Goal: Information Seeking & Learning: Check status

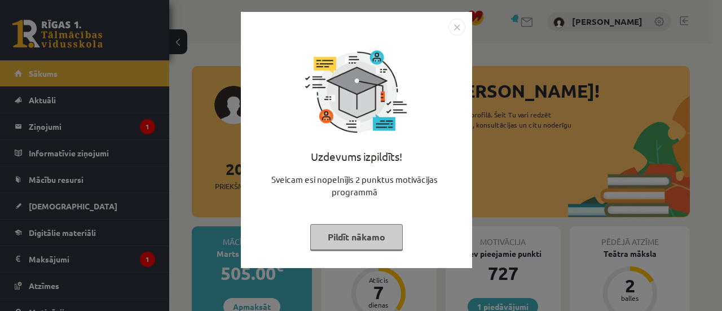
click at [458, 23] on img "Close" at bounding box center [456, 27] width 17 height 17
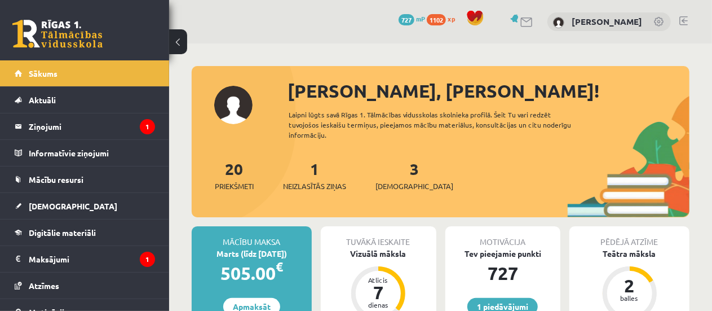
click at [660, 21] on link at bounding box center [659, 22] width 11 height 11
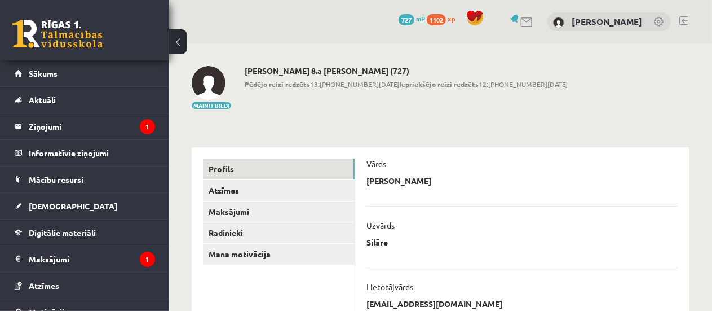
click at [660, 24] on link at bounding box center [659, 22] width 11 height 11
click at [660, 23] on link at bounding box center [659, 22] width 11 height 11
click at [638, 23] on link "[PERSON_NAME]" at bounding box center [607, 21] width 70 height 11
click at [638, 23] on link "Nikola Silāre" at bounding box center [607, 21] width 70 height 11
click at [693, 19] on div "0 Dāvanas 727 mP 1102 xp Nikola Silāre" at bounding box center [440, 21] width 543 height 43
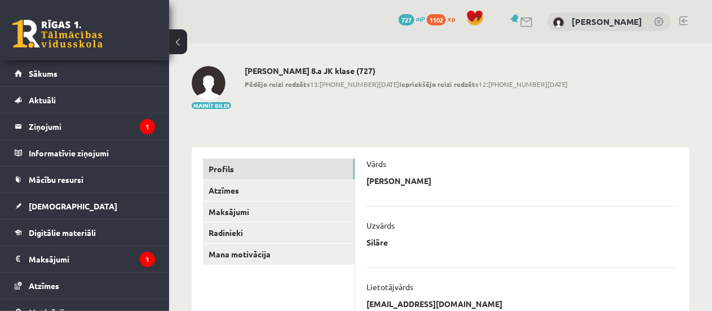
click at [687, 20] on link at bounding box center [683, 20] width 8 height 9
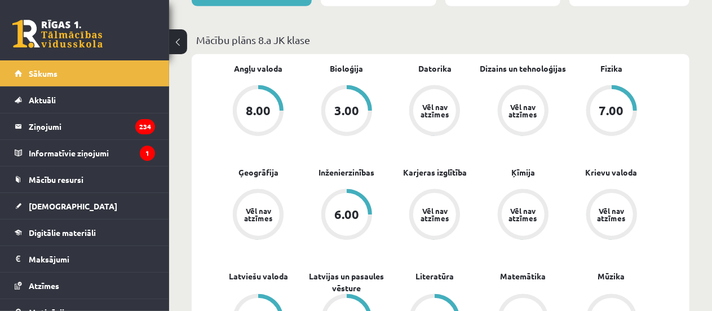
scroll to position [378, 0]
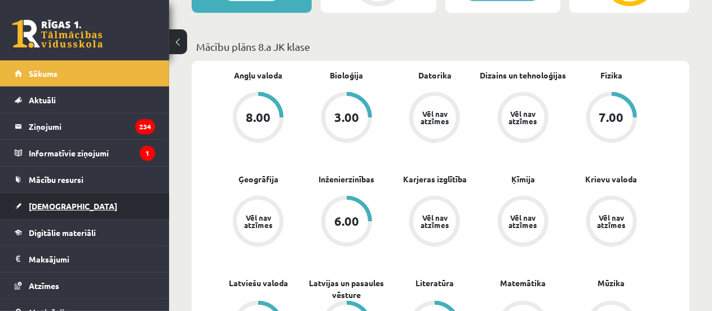
click at [56, 209] on span "[DEMOGRAPHIC_DATA]" at bounding box center [73, 206] width 89 height 10
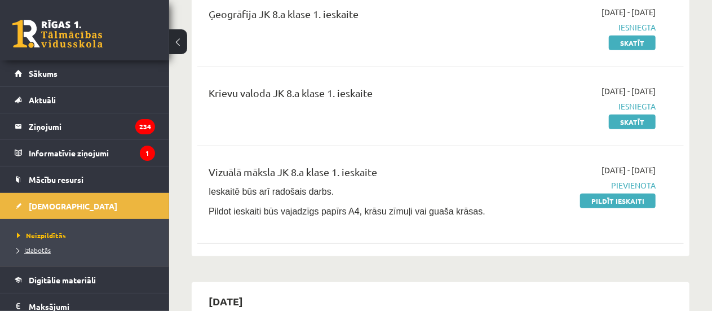
click at [44, 247] on span "Izlabotās" at bounding box center [34, 249] width 34 height 9
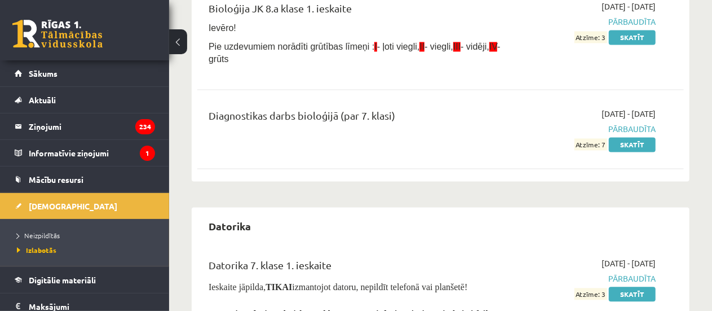
scroll to position [1107, 0]
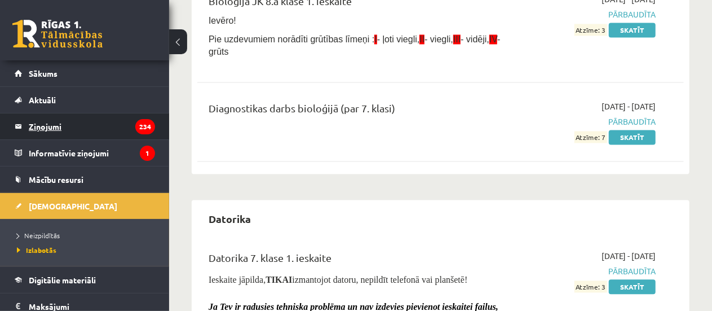
click at [135, 130] on icon "234" at bounding box center [145, 126] width 20 height 15
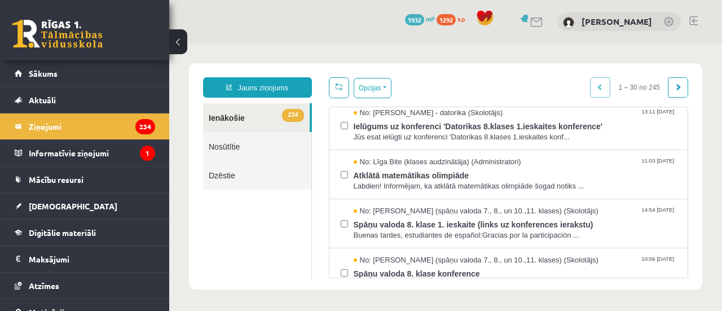
scroll to position [226, 0]
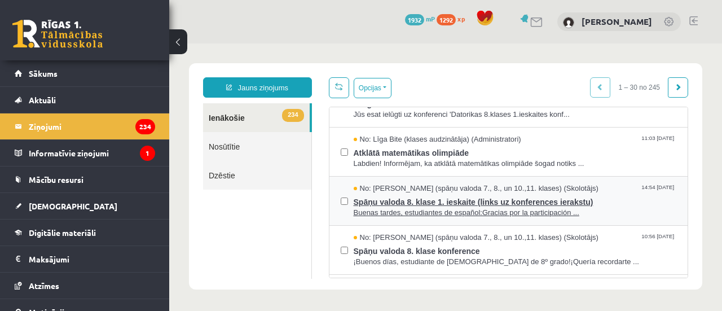
click at [445, 207] on span "Spāņu valoda 8. klase 1. ieskaite (links uz konferences ierakstu)" at bounding box center [515, 200] width 323 height 14
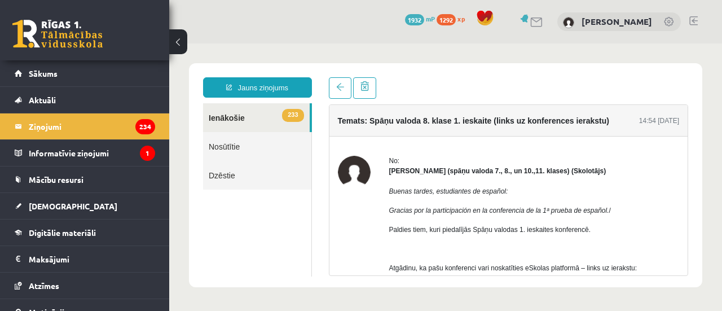
scroll to position [0, 0]
click at [122, 119] on legend "Ziņojumi 234" at bounding box center [92, 126] width 126 height 26
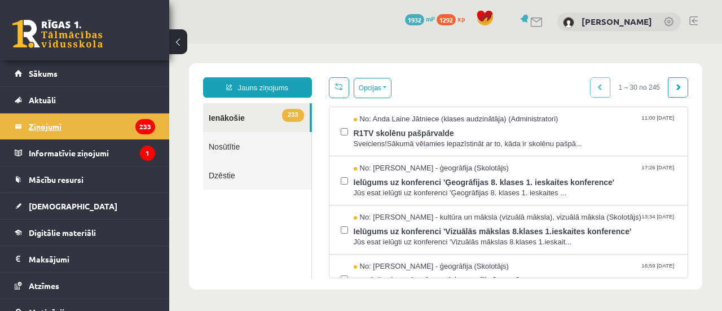
click at [122, 119] on legend "Ziņojumi 233" at bounding box center [92, 126] width 126 height 26
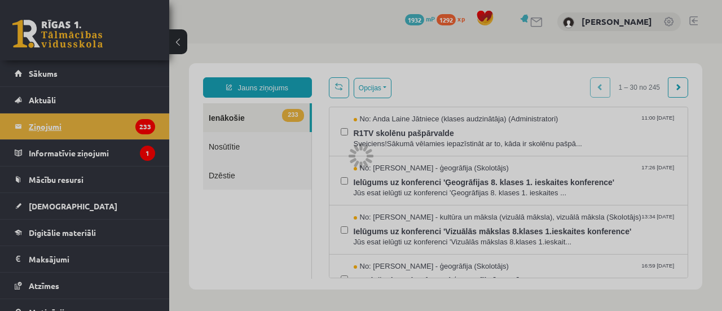
click at [122, 119] on div at bounding box center [361, 155] width 722 height 311
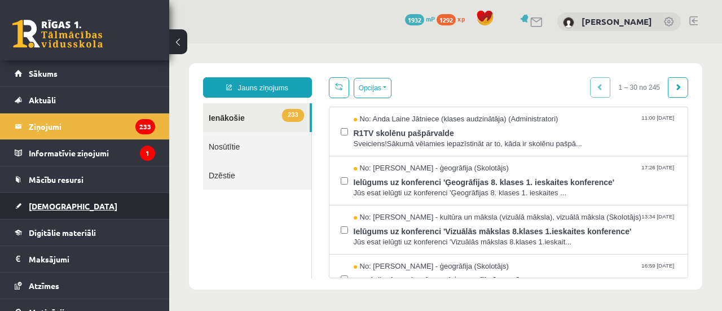
click at [51, 201] on span "[DEMOGRAPHIC_DATA]" at bounding box center [73, 206] width 89 height 10
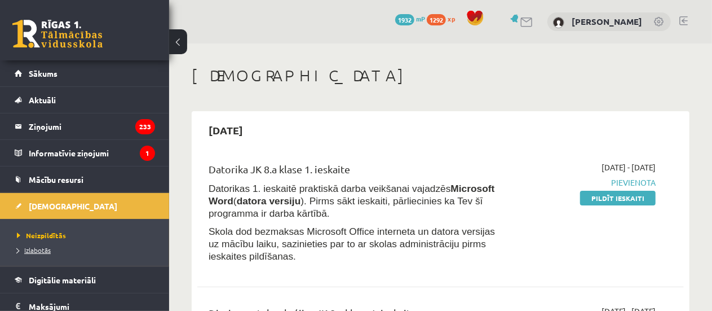
click at [33, 247] on span "Izlabotās" at bounding box center [34, 249] width 34 height 9
